Goal: Task Accomplishment & Management: Manage account settings

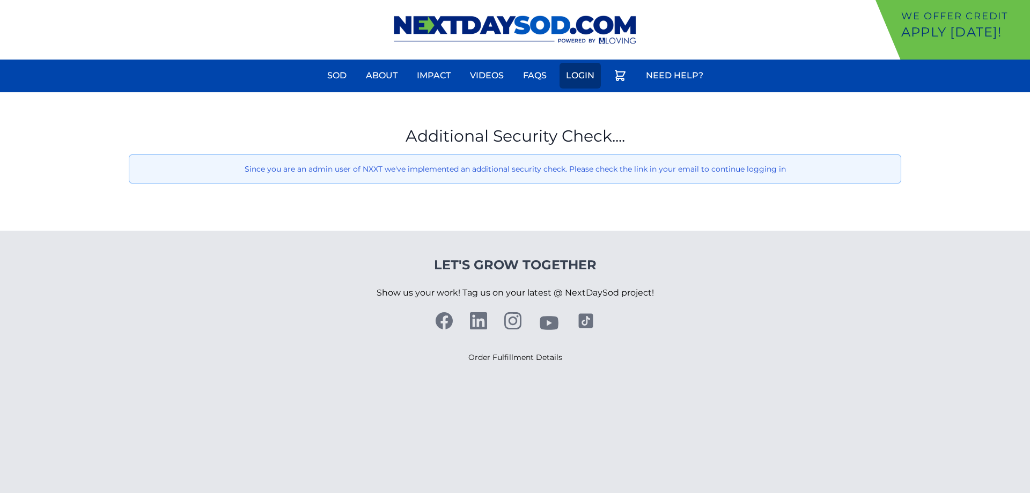
drag, startPoint x: 0, startPoint y: 0, endPoint x: 567, endPoint y: 77, distance: 571.9
click at [567, 77] on link "Login" at bounding box center [580, 76] width 41 height 26
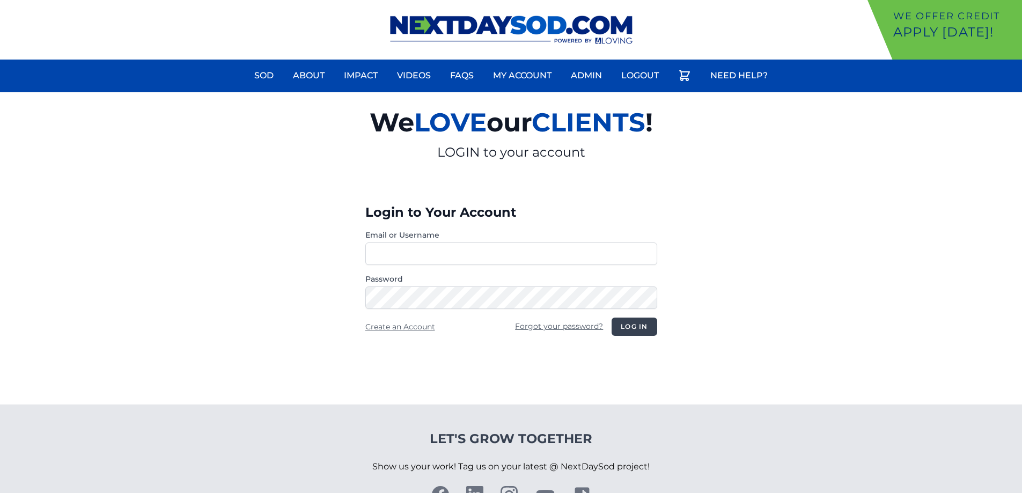
type input "**********"
click at [632, 327] on button "Log in" at bounding box center [634, 327] width 45 height 18
